Goal: Task Accomplishment & Management: Manage account settings

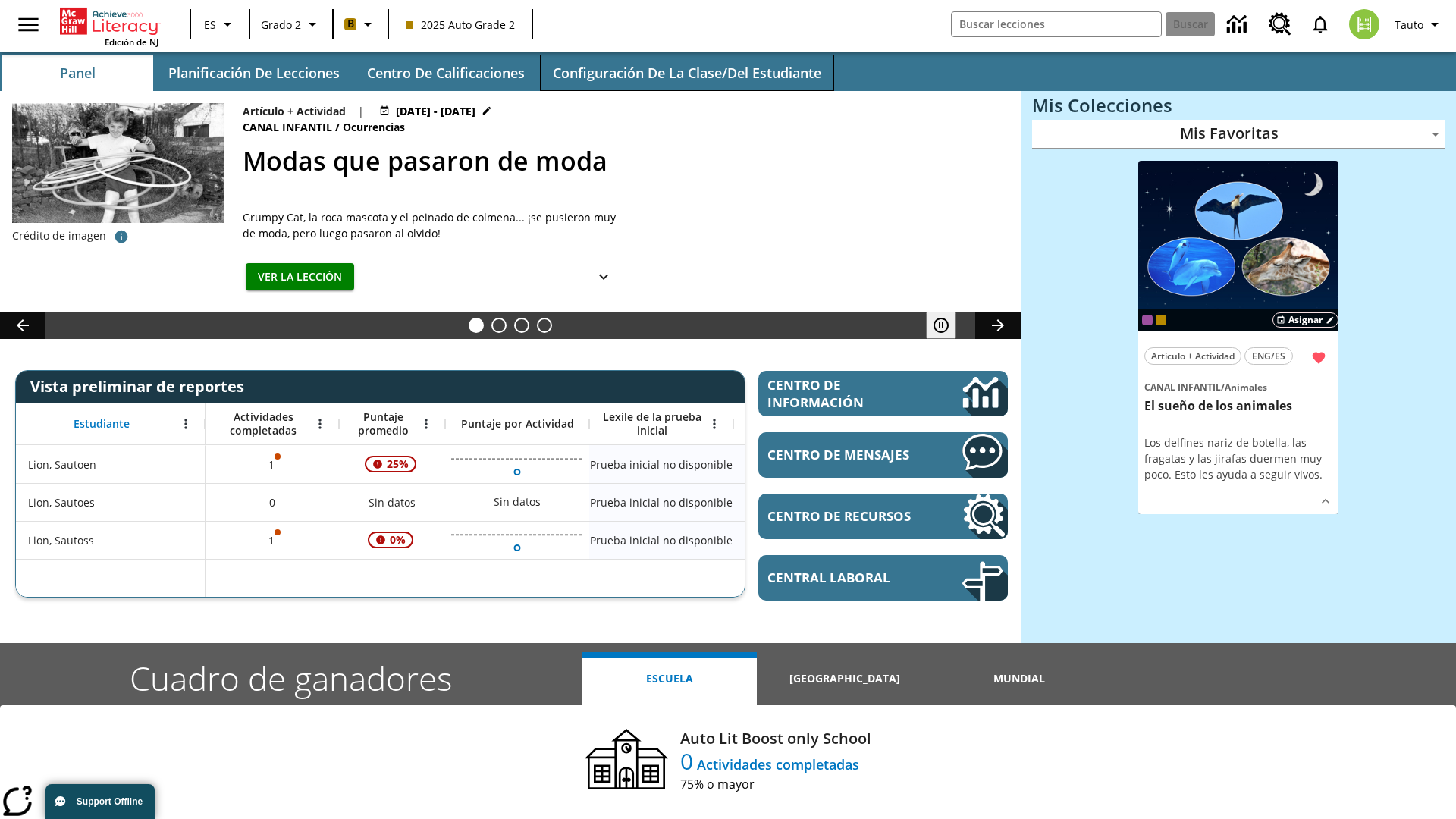
click at [686, 72] on span "Configuración de la clase/del estudiante" at bounding box center [687, 73] width 268 height 17
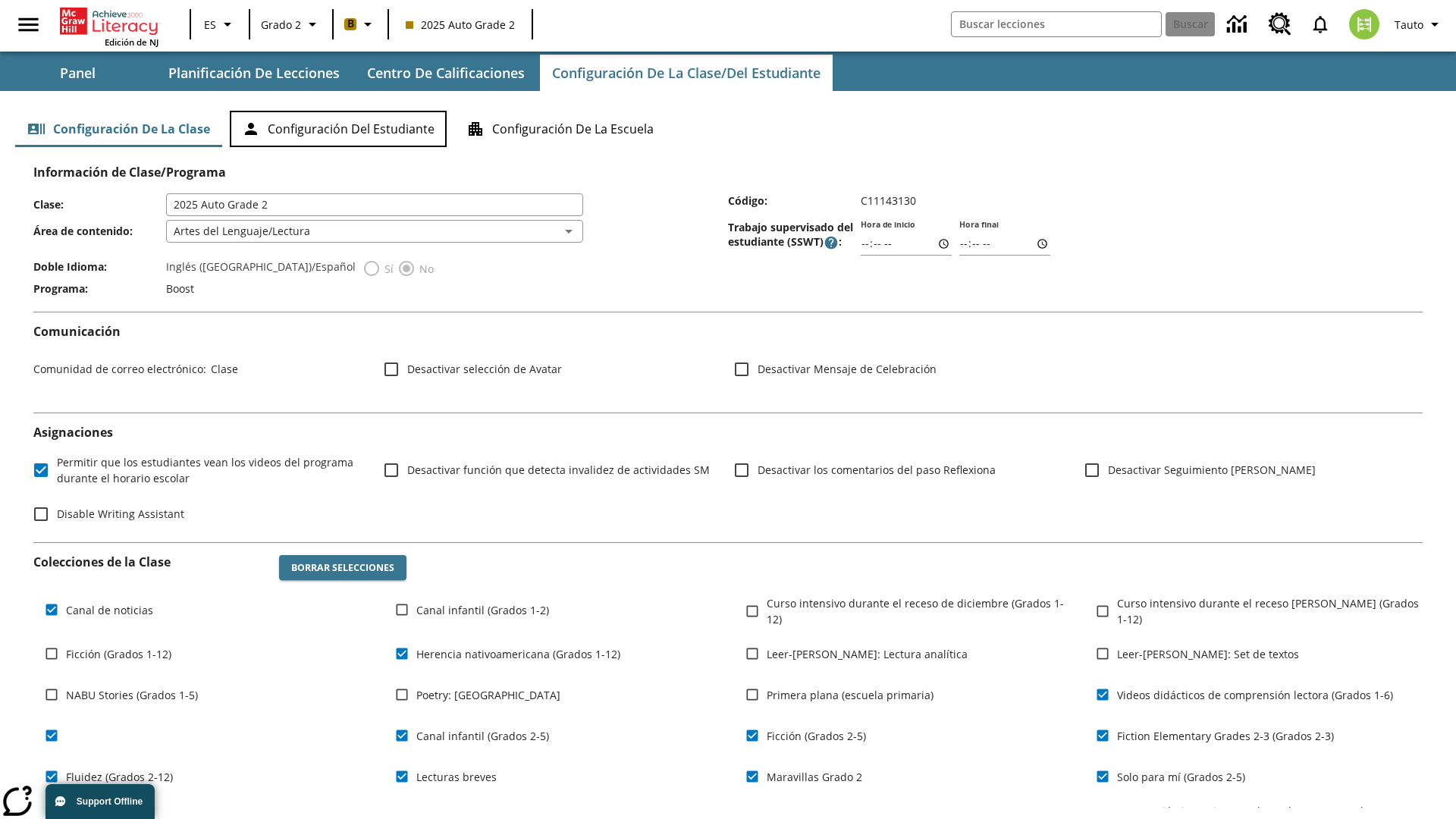
click at [338, 129] on button "Configuración del estudiante" at bounding box center [338, 129] width 217 height 37
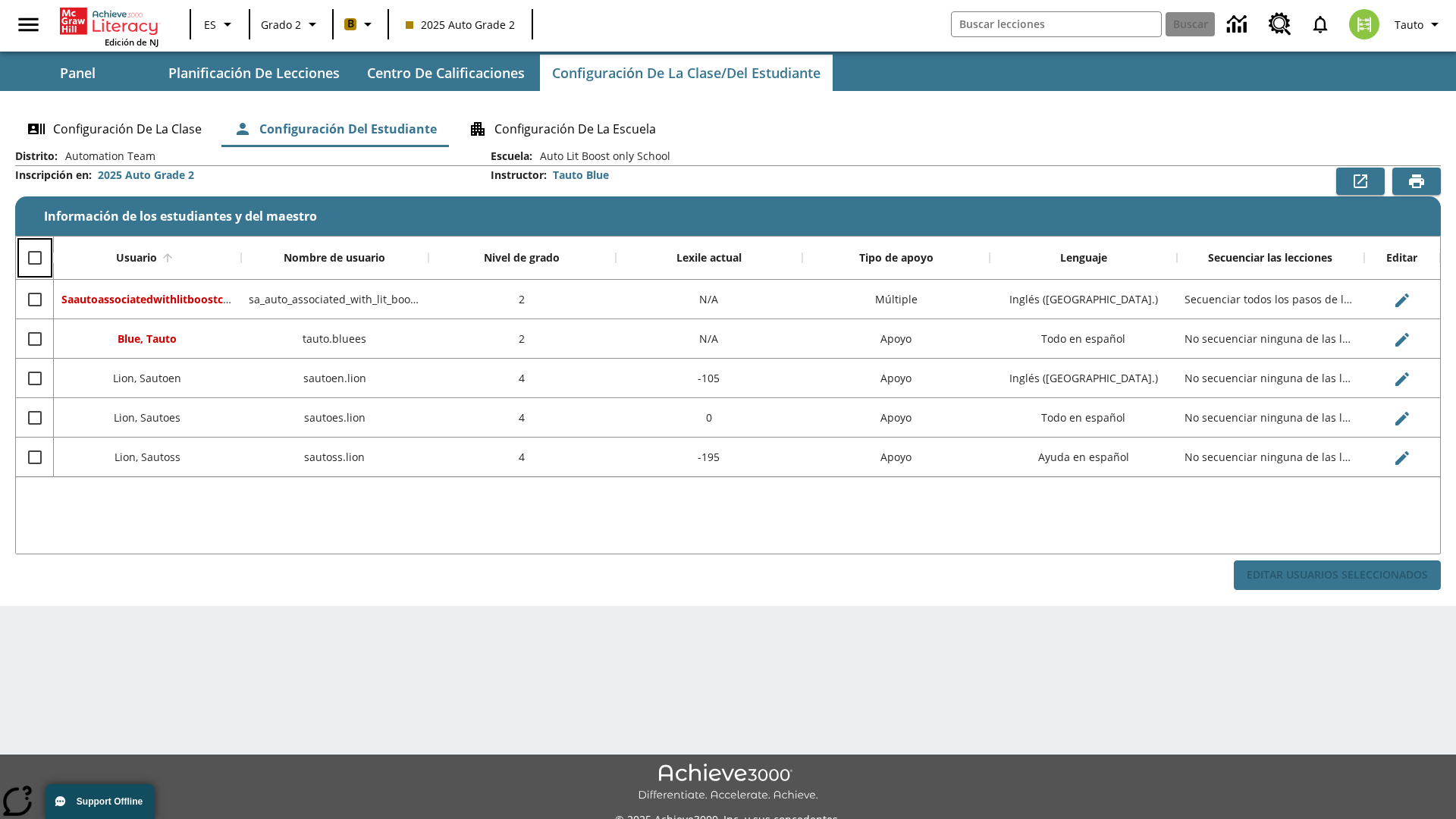
click at [34, 258] on input "Select all rows" at bounding box center [34, 257] width 32 height 32
checkbox input "true"
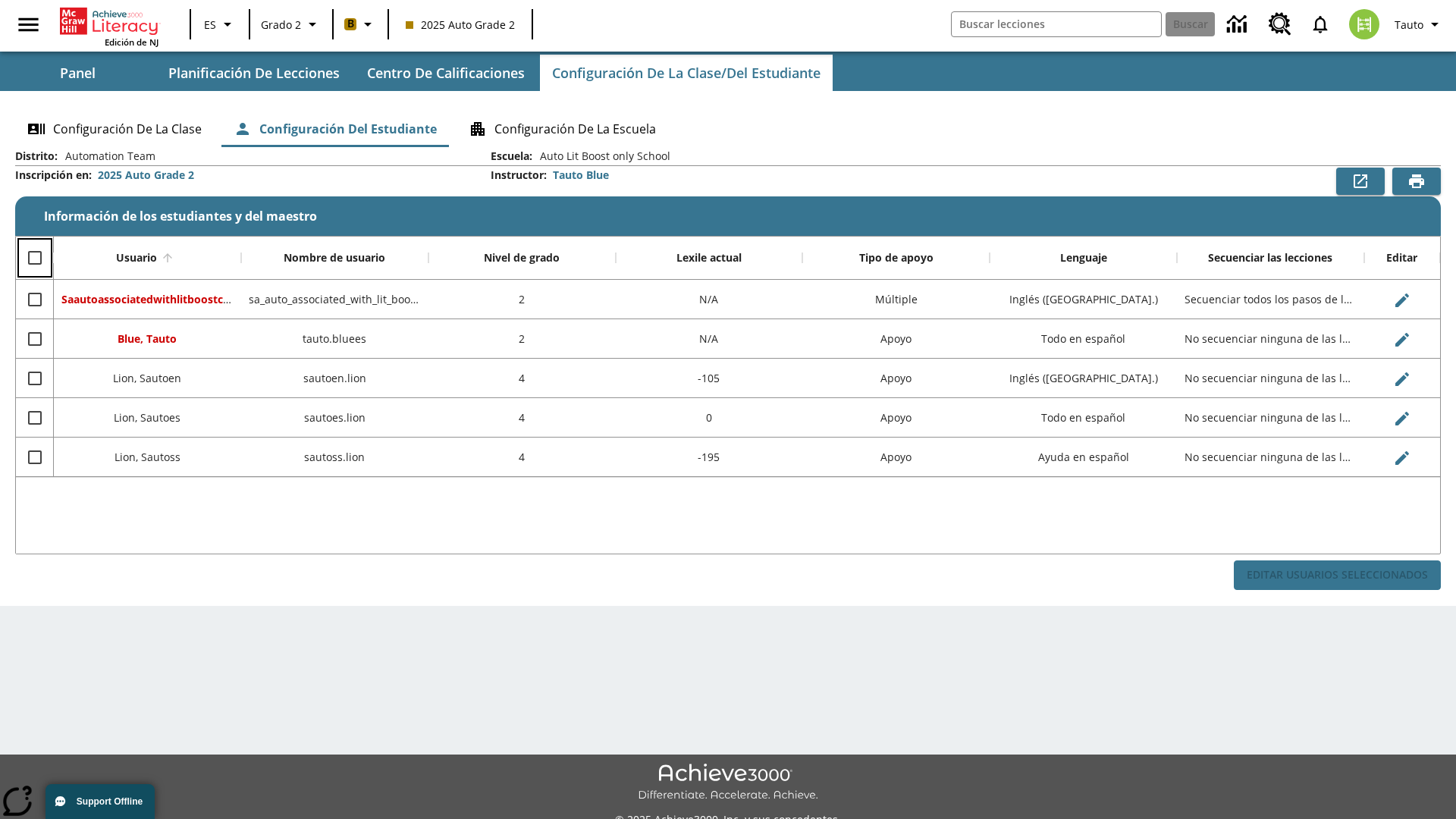
checkbox input "true"
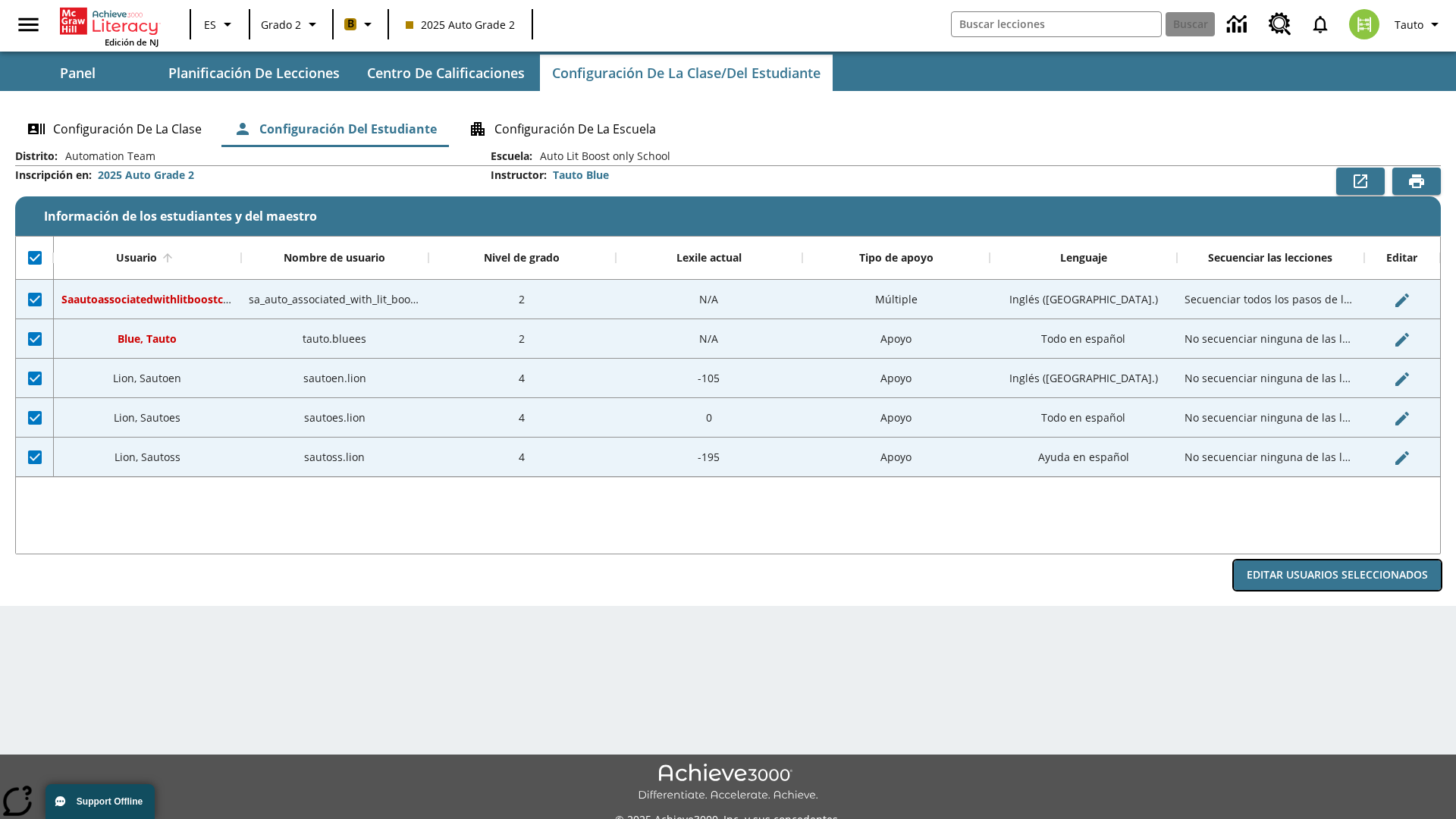
click at [1337, 575] on button "Editar Usuarios Seleccionados" at bounding box center [1337, 575] width 207 height 30
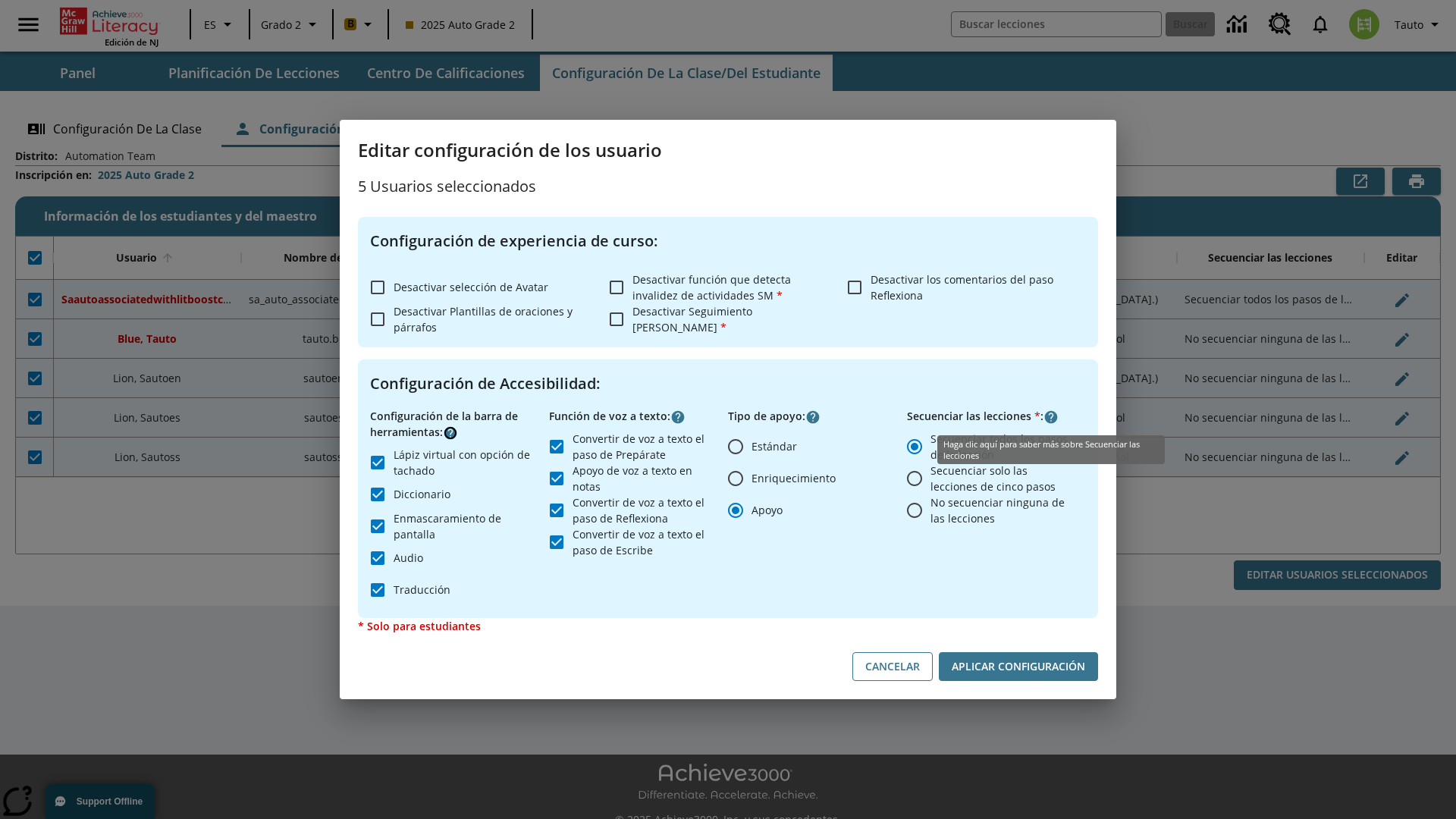
click at [451, 432] on icon "Haga clic aquí para saber más sobre" at bounding box center [451, 433] width 15 height 15
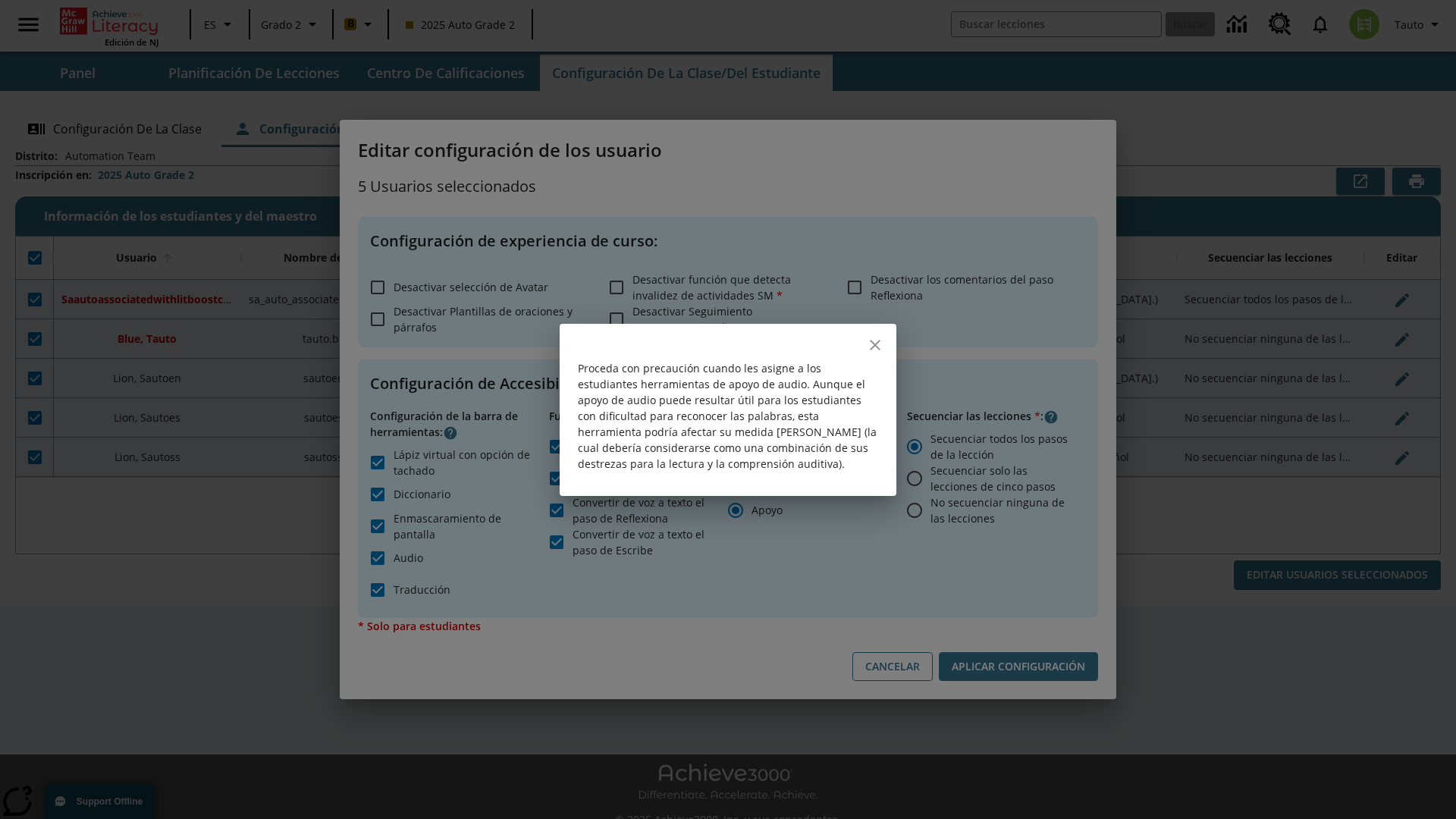
click at [875, 344] on icon "close" at bounding box center [875, 345] width 10 height 10
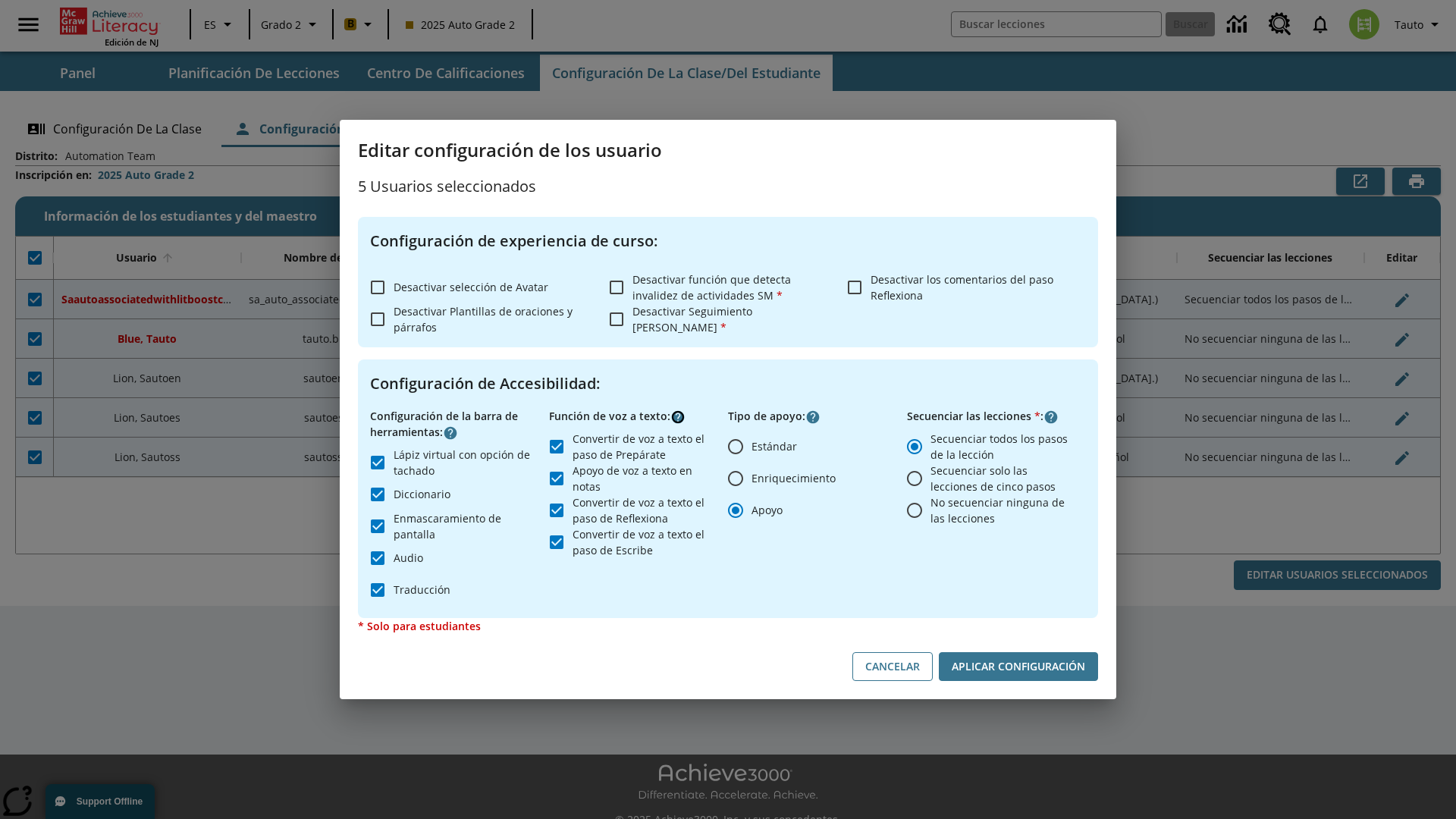
click at [678, 417] on icon "Haga clic aquí para saber más sobre" at bounding box center [678, 418] width 15 height 15
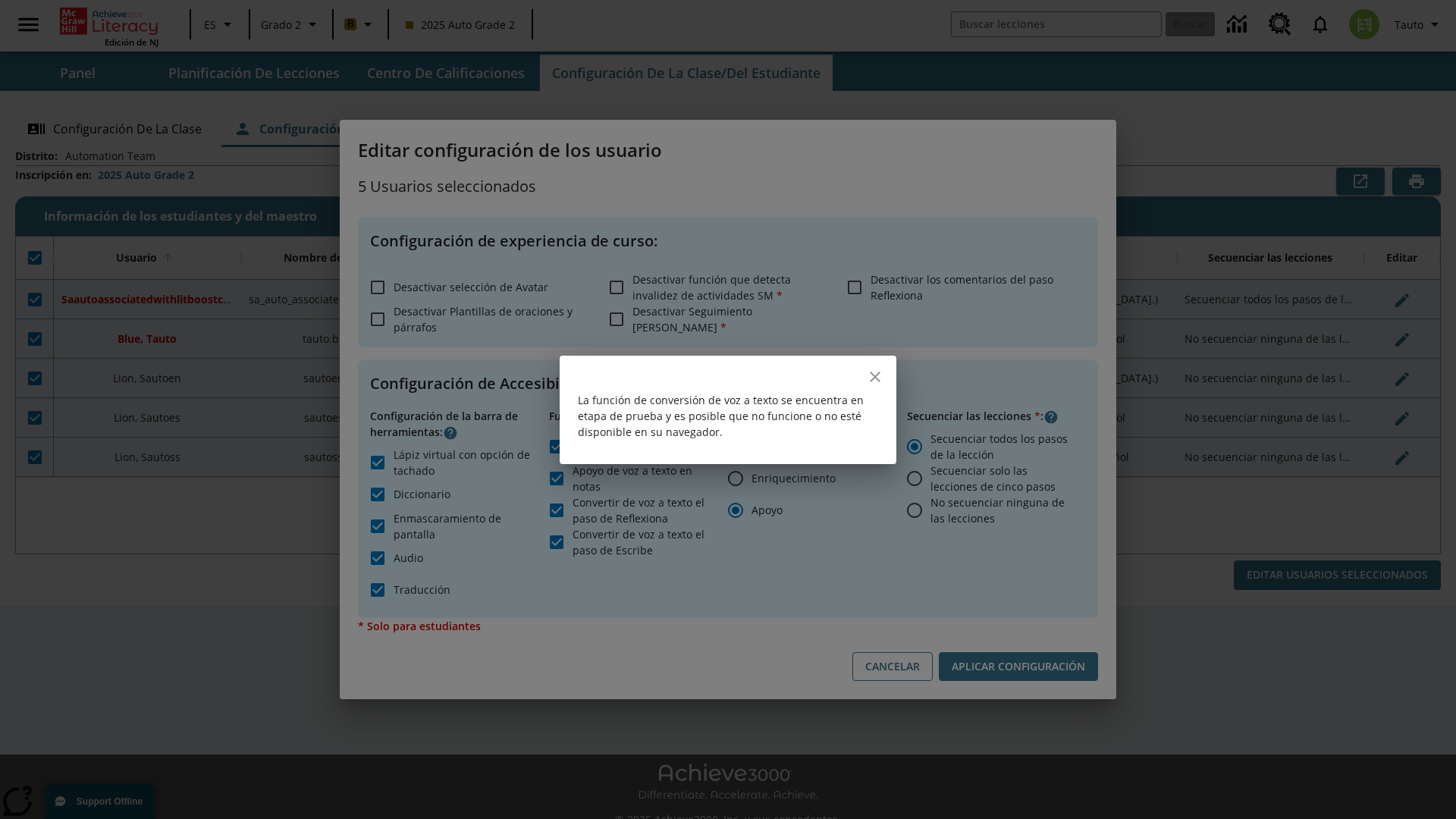
click at [875, 376] on icon "close" at bounding box center [875, 377] width 10 height 10
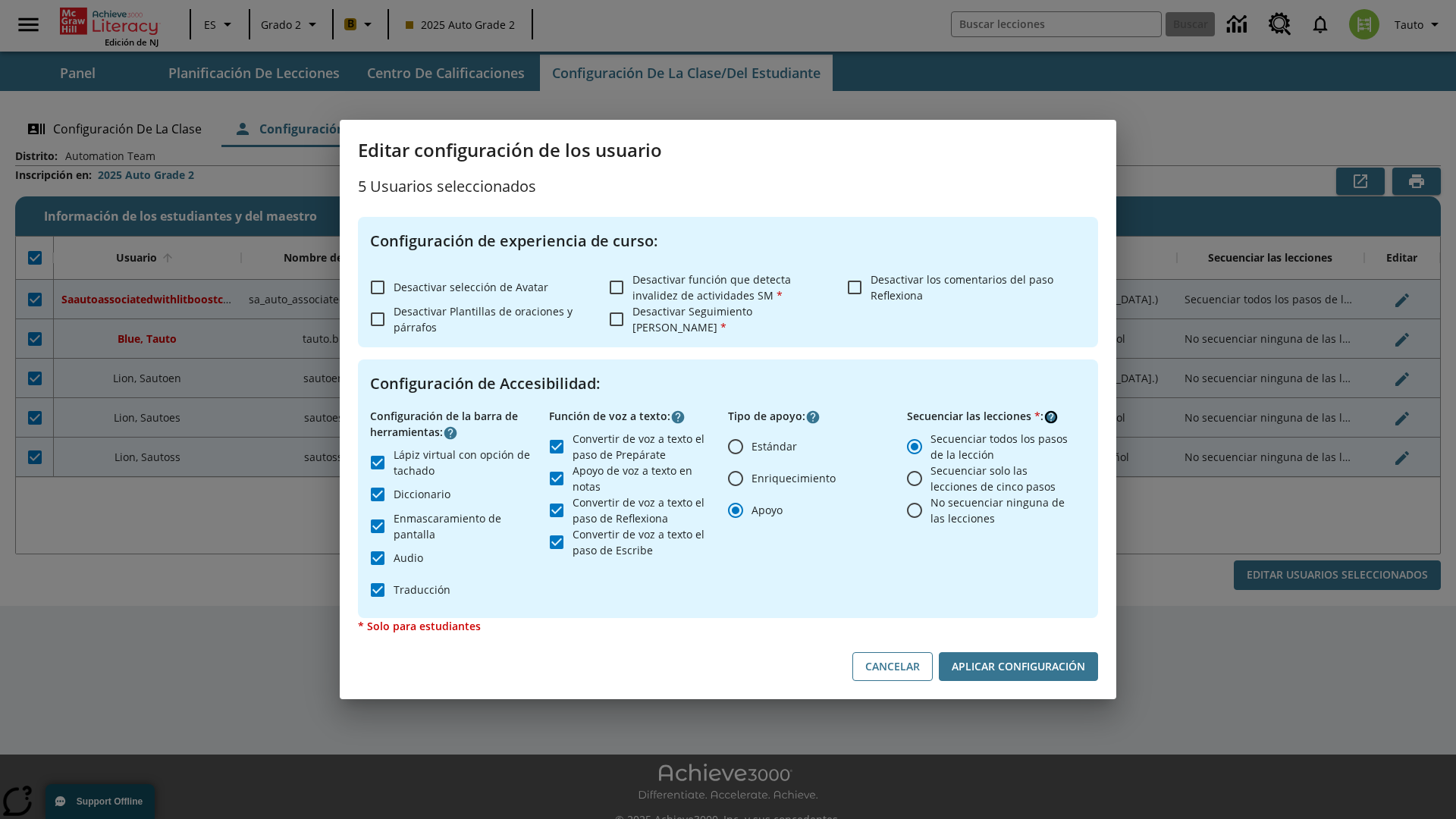
click at [1051, 417] on icon "Haga clic aquí para saber más sobre" at bounding box center [1051, 418] width 15 height 15
